Goal: Check status: Check status

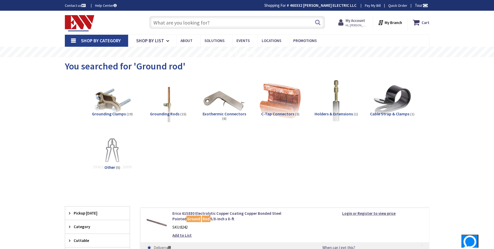
click at [362, 21] on strong "My Account" at bounding box center [356, 20] width 20 height 5
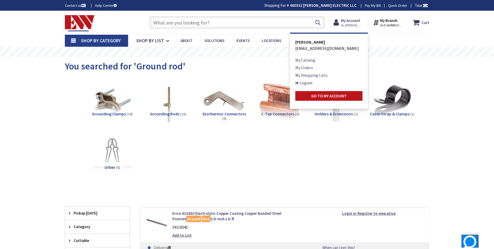
click at [306, 68] on link "My Orders" at bounding box center [304, 67] width 18 height 6
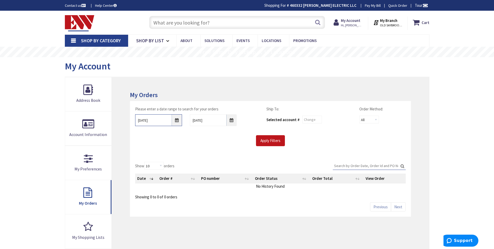
click at [175, 121] on input "8/26/2025" at bounding box center [158, 120] width 47 height 12
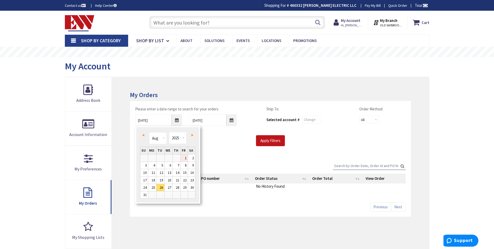
click at [183, 158] on link "1" at bounding box center [184, 157] width 7 height 7
type input "08/01/2025"
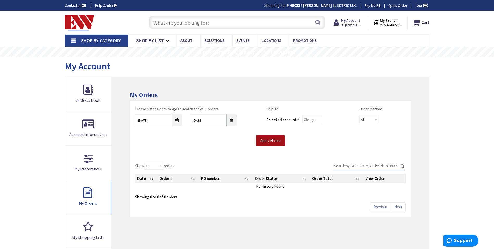
click at [268, 139] on input "Apply Filters" at bounding box center [270, 140] width 29 height 11
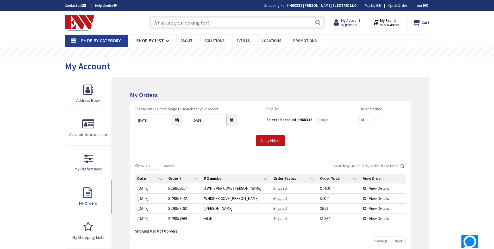
click at [373, 217] on span "View Details" at bounding box center [379, 218] width 20 height 5
click at [363, 218] on td "View Details" at bounding box center [383, 218] width 45 height 10
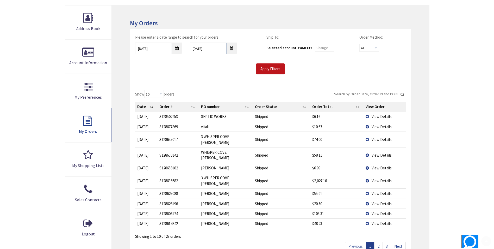
scroll to position [78, 0]
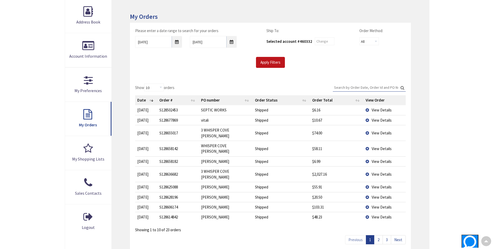
click at [372, 121] on span "View Details" at bounding box center [382, 119] width 20 height 5
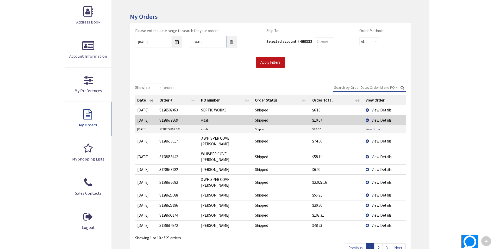
click at [372, 129] on link "View Order" at bounding box center [373, 129] width 15 height 4
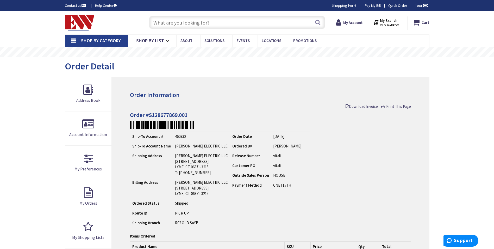
scroll to position [78, 0]
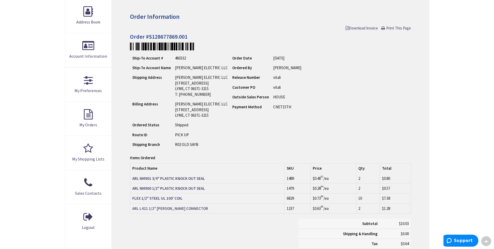
click at [159, 207] on strong "ARL L421 1/2" [PERSON_NAME] CONNECTOR" at bounding box center [170, 208] width 76 height 5
click at [195, 182] on td "ARL NM901 3/4" PLASTIC KNOCK OUT SEAL" at bounding box center [207, 178] width 154 height 10
click at [174, 177] on strong "ARL NM901 3/4" PLASTIC KNOCK OUT SEAL" at bounding box center [168, 178] width 73 height 5
click at [202, 190] on strong "ARL NM900 1/2" PLASTIC KNOCK OUT SEAL" at bounding box center [168, 187] width 73 height 5
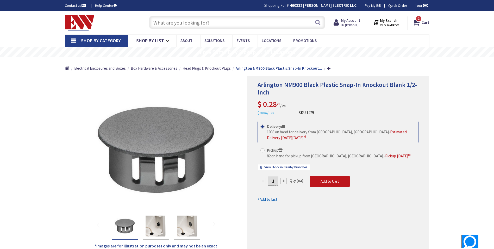
click at [156, 21] on input "text" at bounding box center [237, 22] width 176 height 13
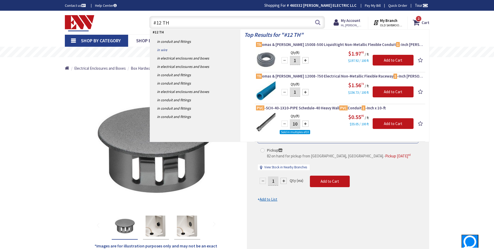
type input "#12 TH"
click at [166, 48] on link "in Wire" at bounding box center [195, 50] width 90 height 8
click at [165, 49] on link "in Wire" at bounding box center [195, 50] width 90 height 8
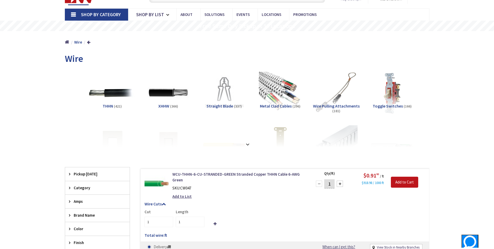
click at [114, 96] on img at bounding box center [112, 92] width 47 height 47
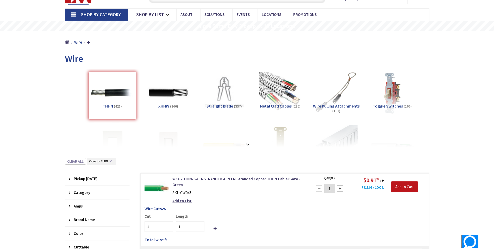
scroll to position [183, 0]
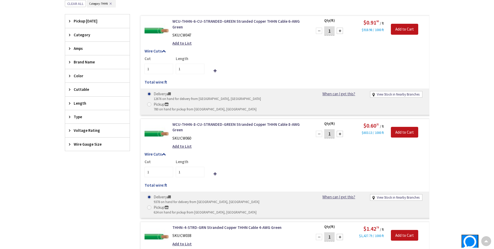
click at [77, 46] on span "Amps" at bounding box center [95, 48] width 42 height 5
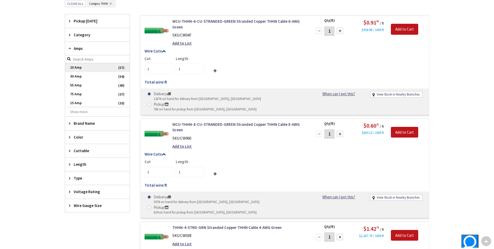
click at [83, 69] on span "20 Amp" at bounding box center [97, 67] width 65 height 9
